Goal: Information Seeking & Learning: Check status

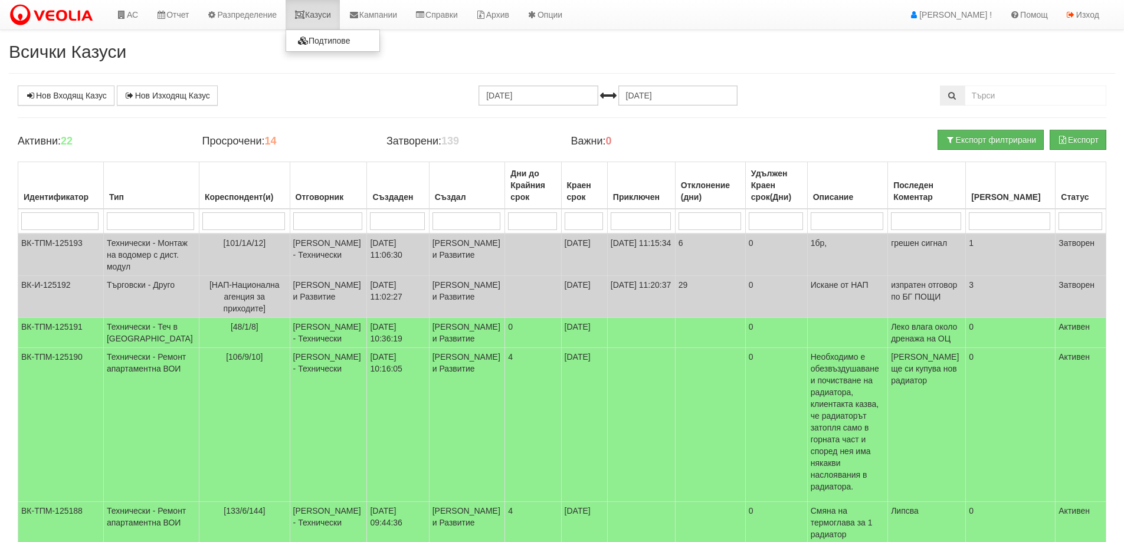
click at [326, 12] on link "Казуси" at bounding box center [312, 14] width 54 height 29
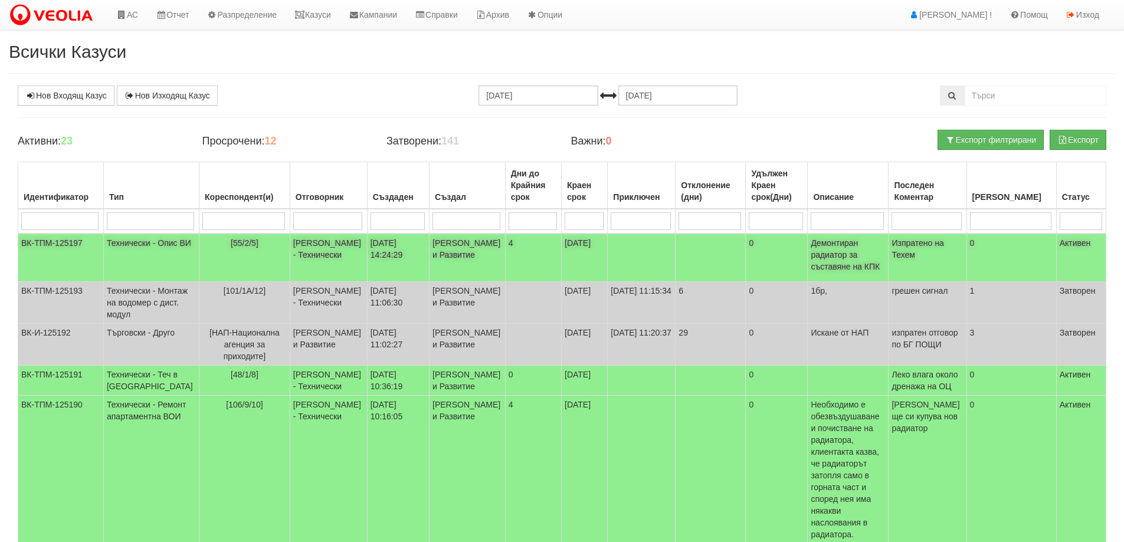
click at [131, 251] on td "Технически - Опис ВИ" at bounding box center [151, 258] width 96 height 48
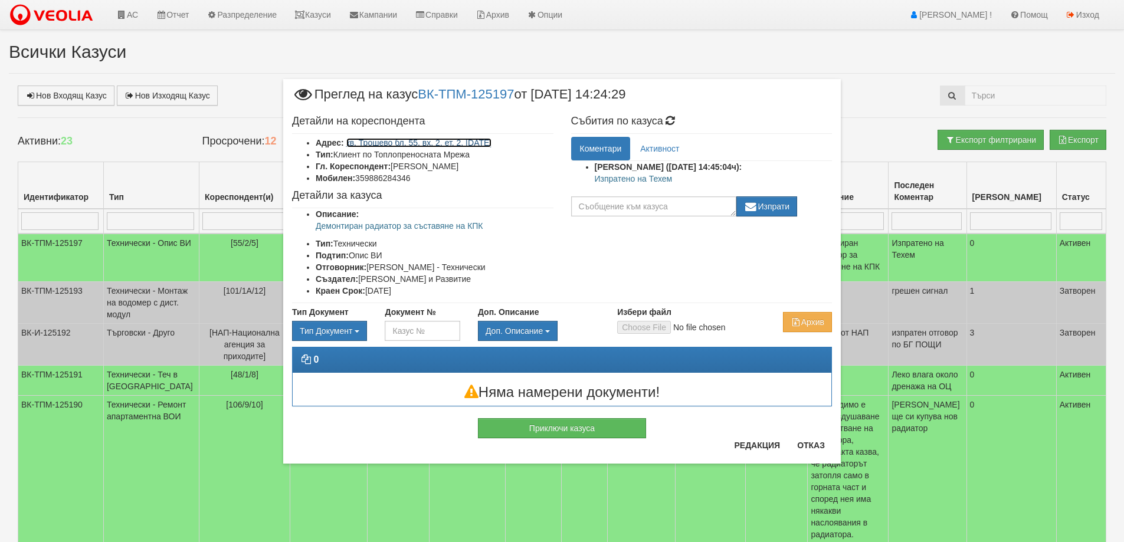
click at [425, 142] on link "кв. Трошево бл. 55, вх. 2, ет. 2, ап. 5" at bounding box center [419, 142] width 146 height 9
click at [810, 448] on button "Отказ" at bounding box center [811, 445] width 42 height 19
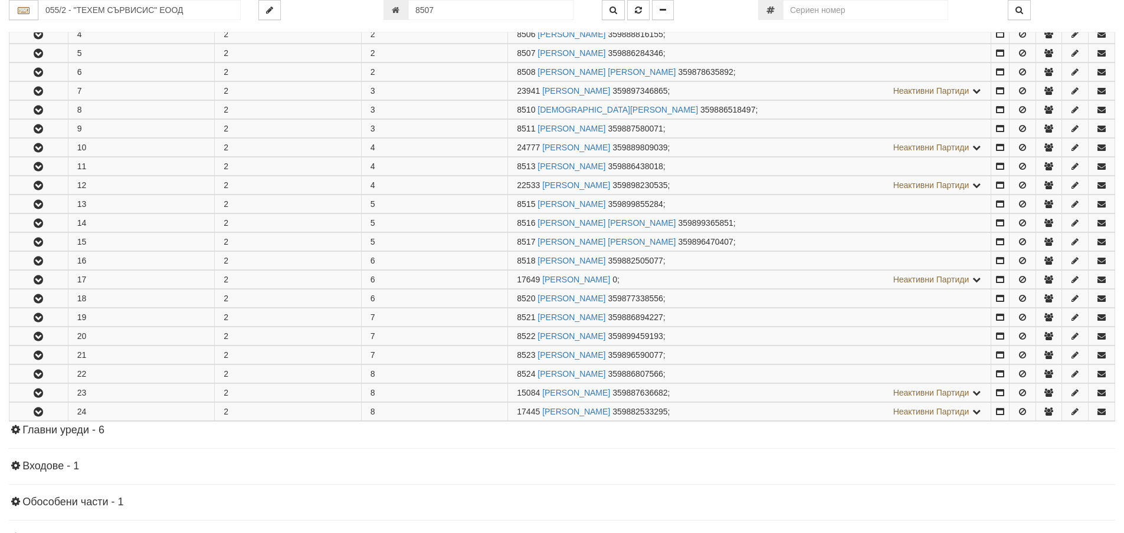
scroll to position [308, 0]
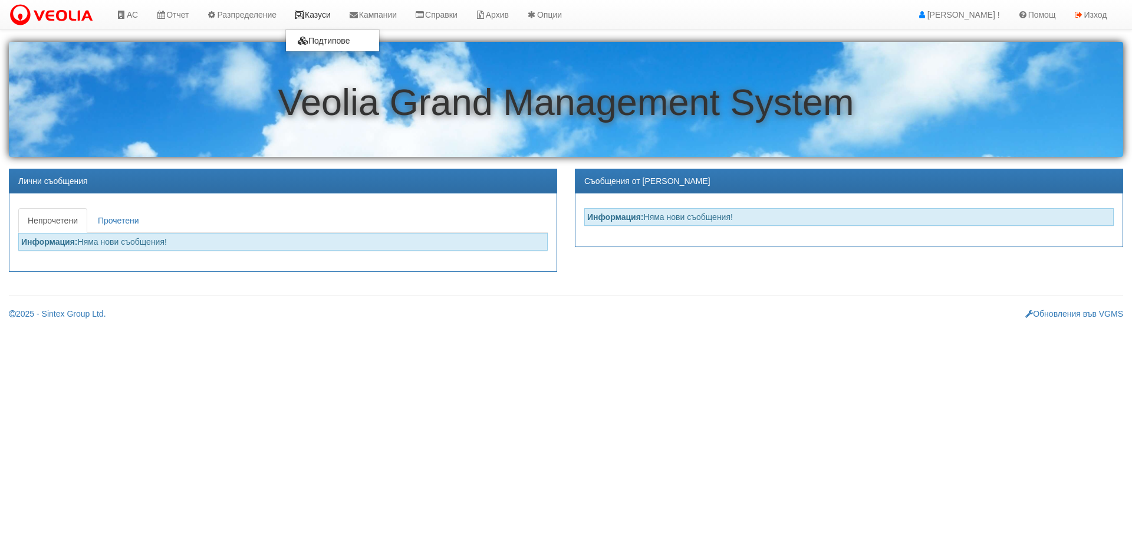
click at [317, 19] on link "Казуси" at bounding box center [312, 14] width 54 height 29
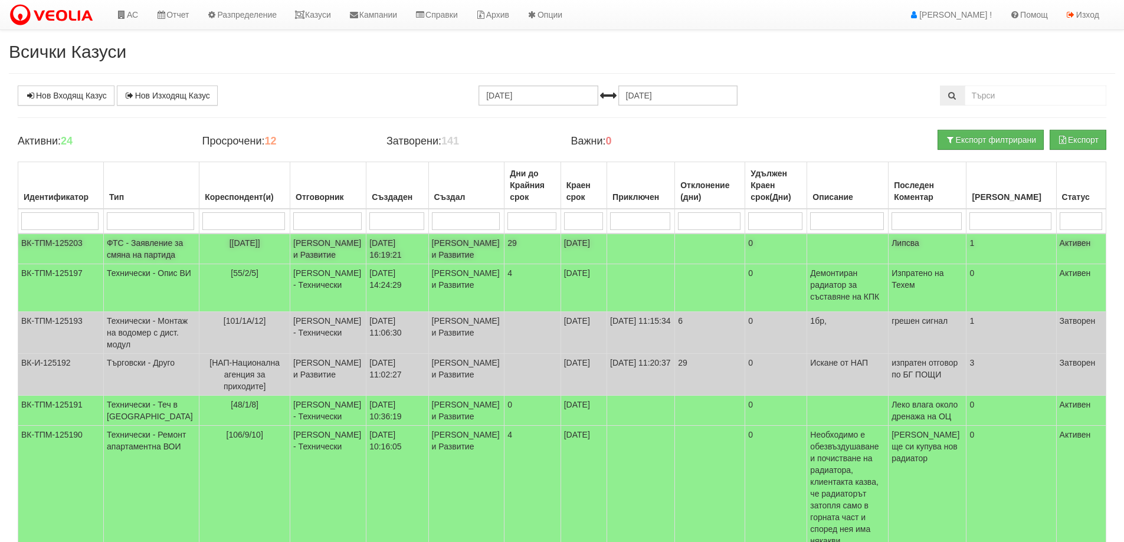
click at [147, 244] on td "ФТС - Заявление за смяна на партида" at bounding box center [152, 249] width 96 height 31
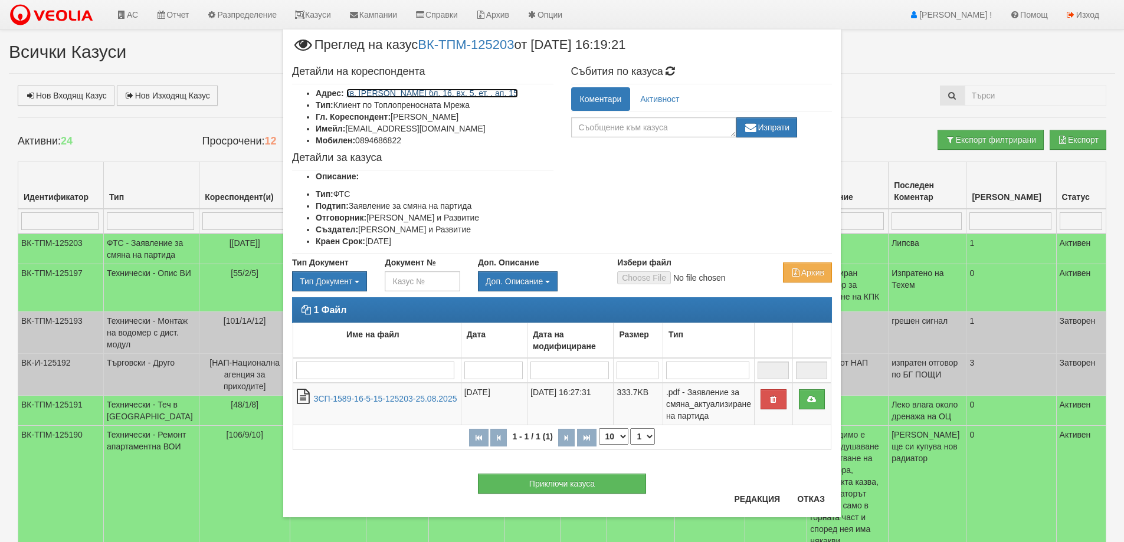
click at [459, 92] on link "кв. Орхид Хилс бл. 16, вх. 5, ет. , ап. 15" at bounding box center [432, 92] width 172 height 9
click at [809, 497] on button "Отказ" at bounding box center [811, 499] width 42 height 19
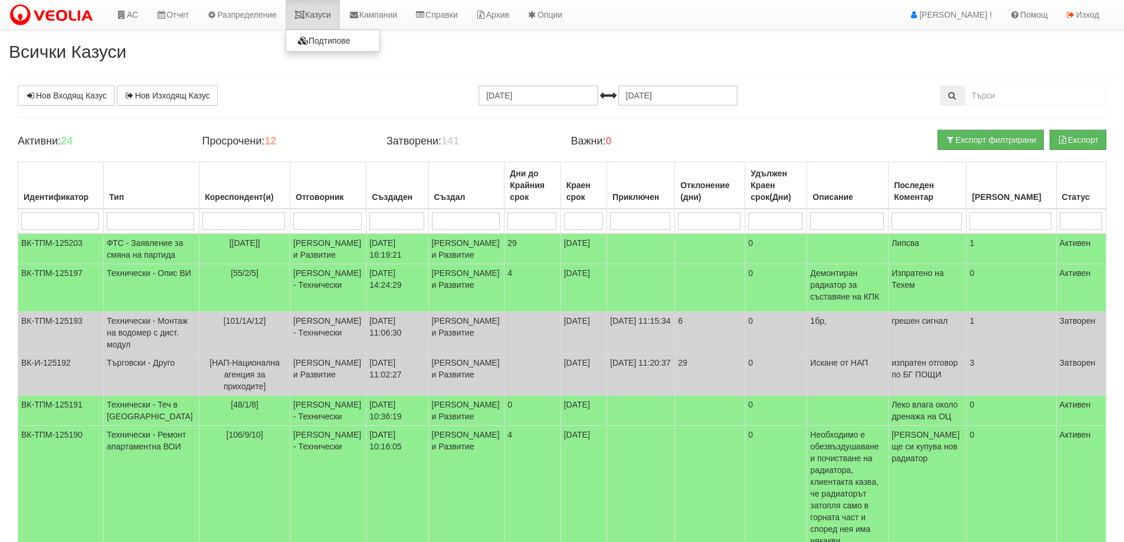
click at [329, 13] on link "Казуси" at bounding box center [312, 14] width 54 height 29
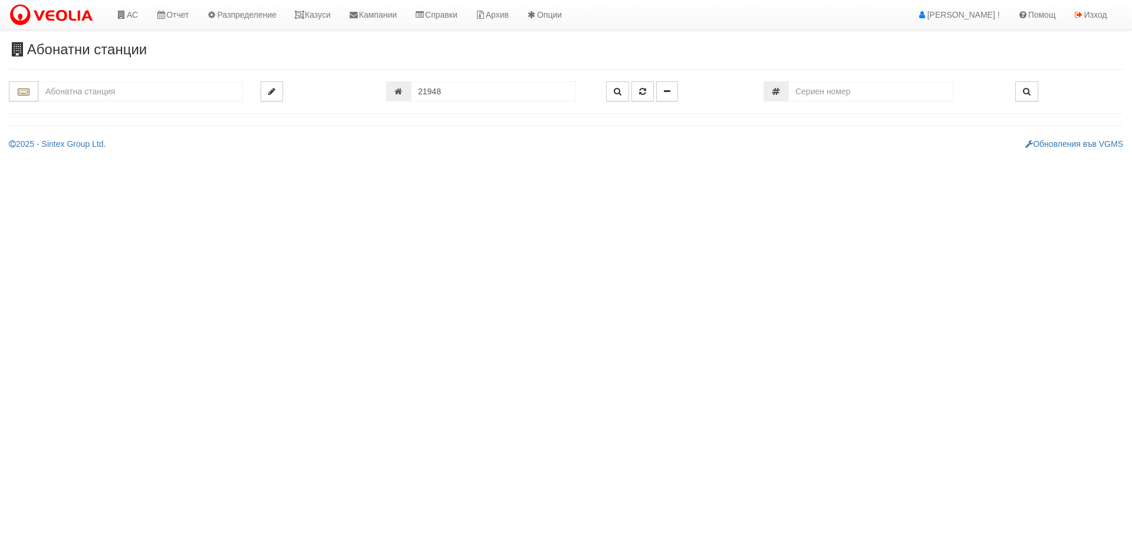
type input "016/5 - "[PERSON_NAME] [GEOGRAPHIC_DATA] " ЕАД"
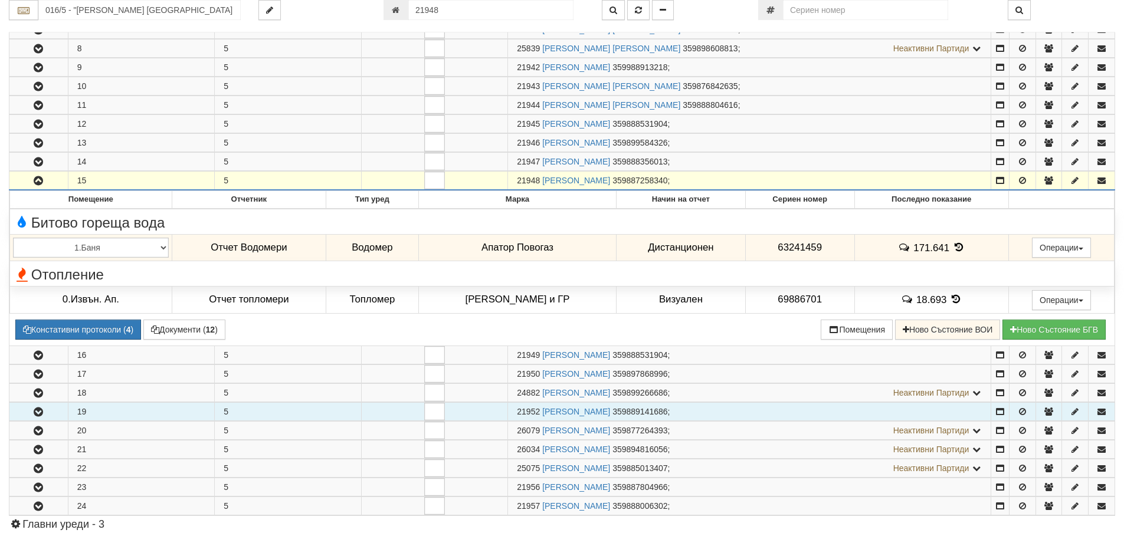
scroll to position [352, 0]
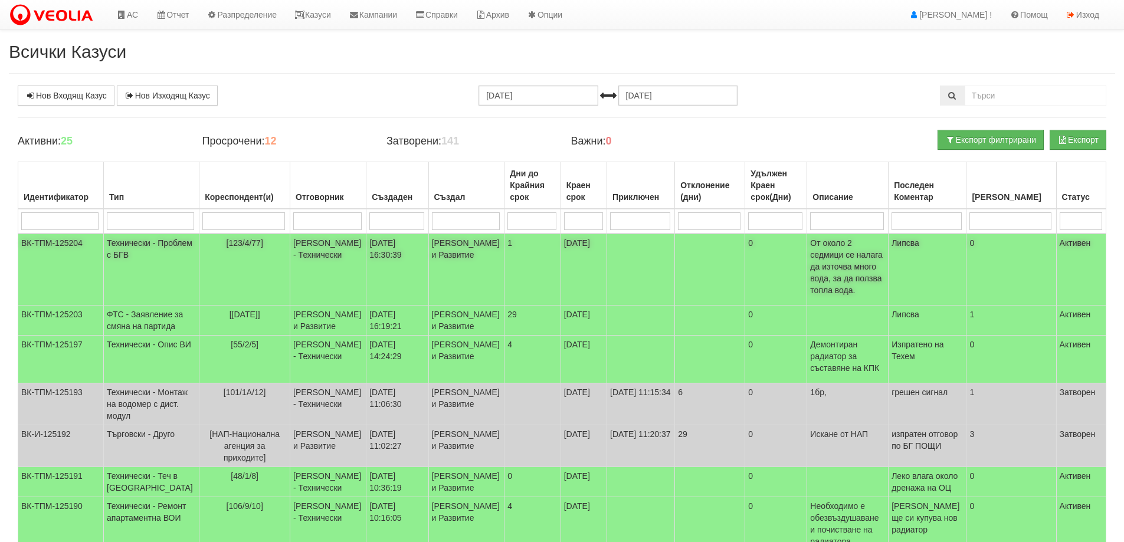
click at [136, 260] on td "Технически - Проблем с БГВ" at bounding box center [152, 270] width 96 height 72
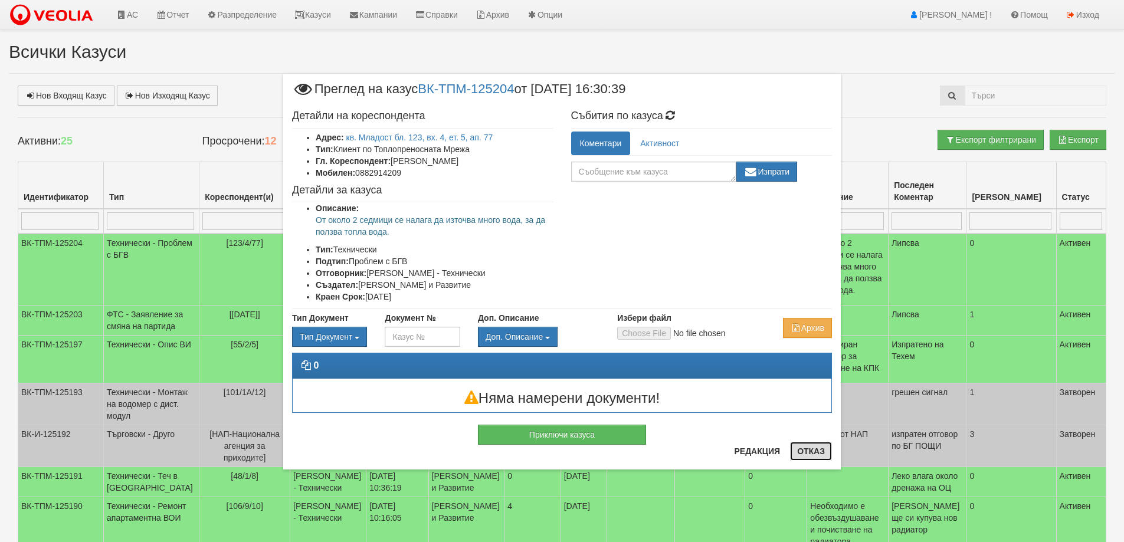
click at [807, 454] on button "Отказ" at bounding box center [811, 451] width 42 height 19
